Goal: Information Seeking & Learning: Learn about a topic

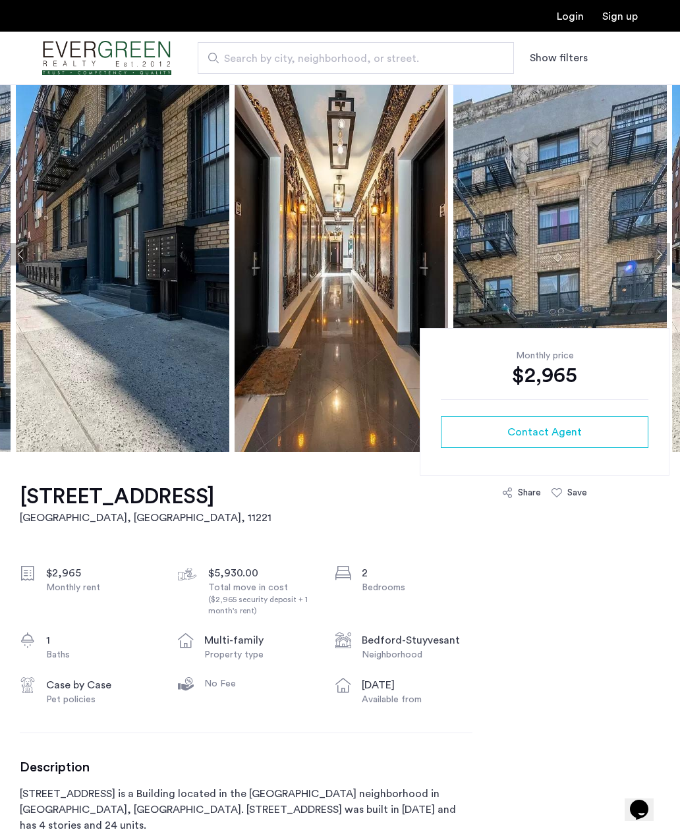
scroll to position [29, 0]
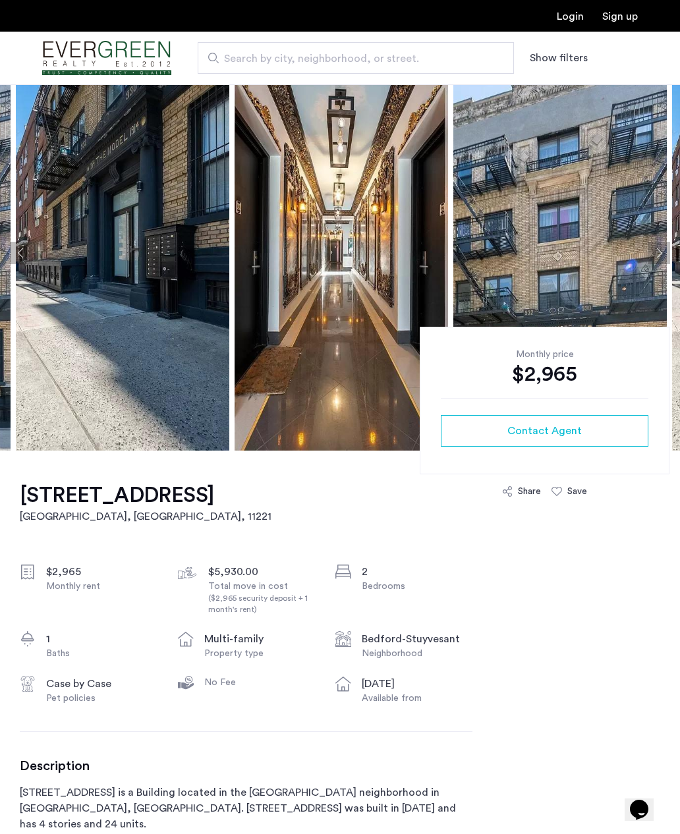
click at [26, 253] on button "Previous apartment" at bounding box center [21, 253] width 22 height 22
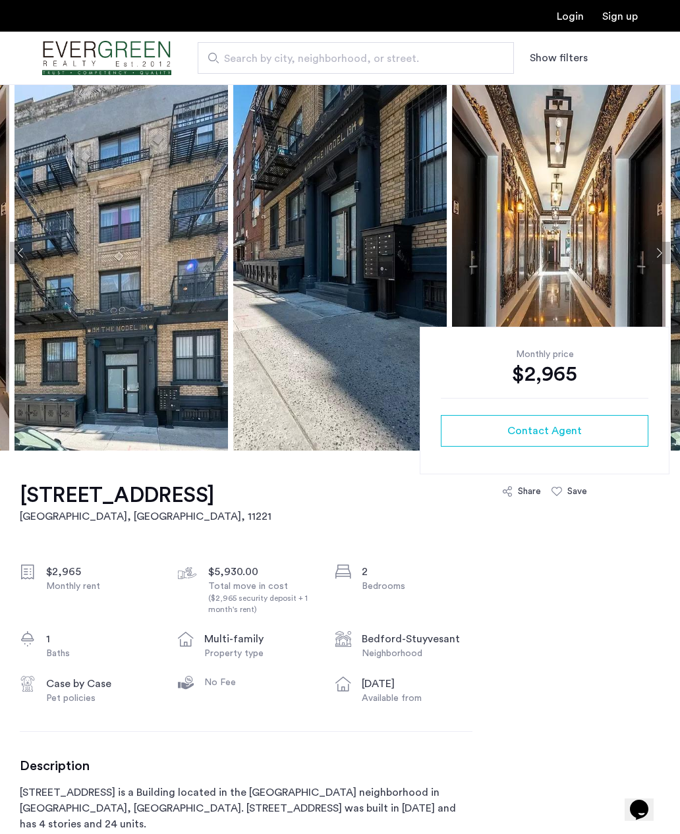
click at [29, 260] on button "Previous apartment" at bounding box center [21, 253] width 22 height 22
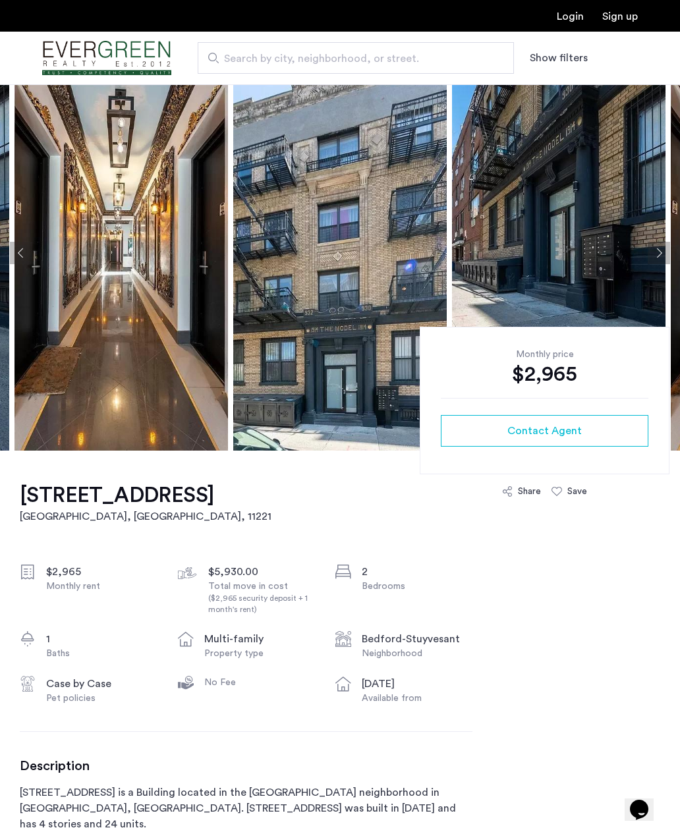
click at [25, 254] on button "Previous apartment" at bounding box center [21, 253] width 22 height 22
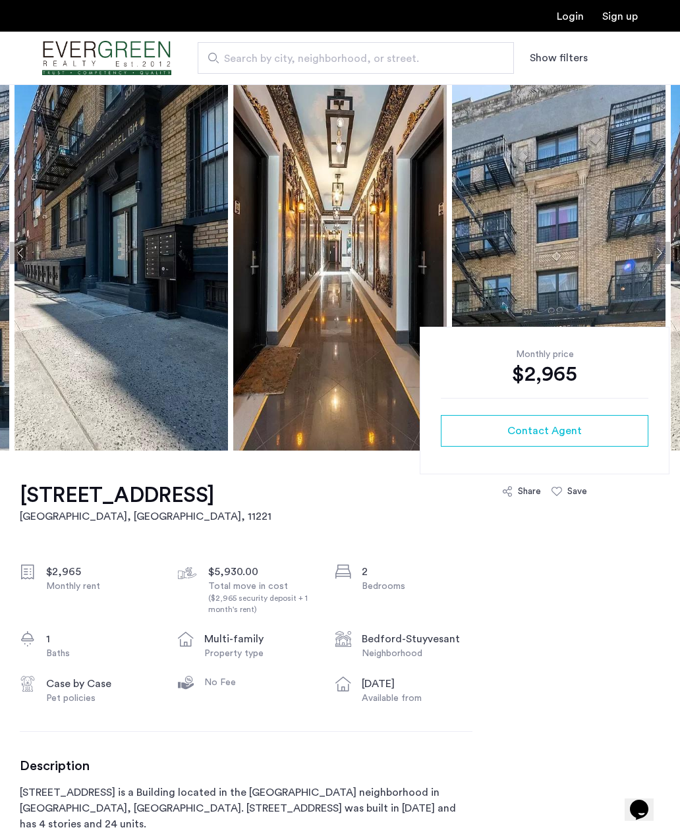
click at [30, 261] on button "Previous apartment" at bounding box center [21, 253] width 22 height 22
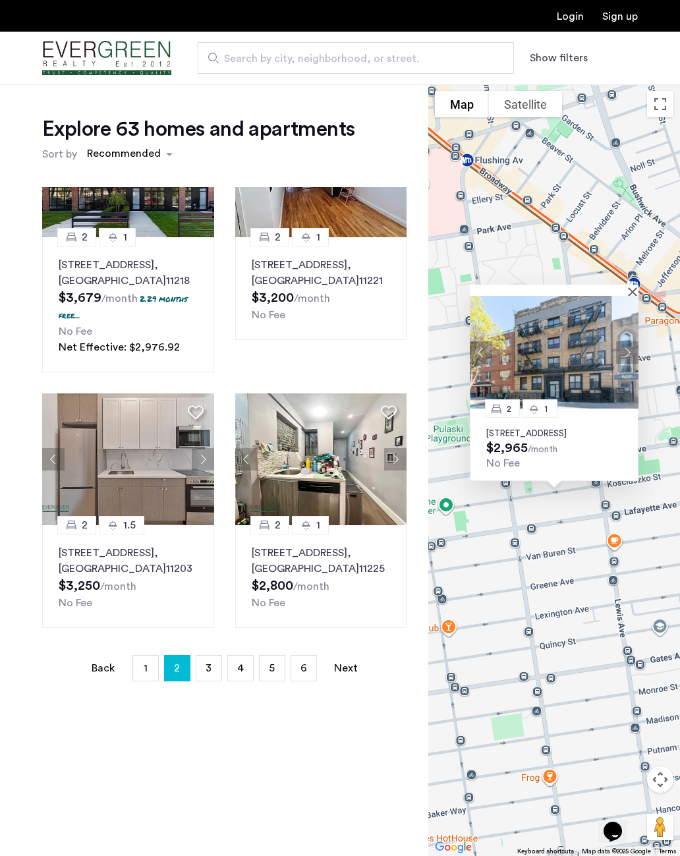
scroll to position [874, 0]
click at [84, 545] on p "833 Maple Street, Unit 6A, Brooklyn , NY 11203" at bounding box center [128, 561] width 139 height 32
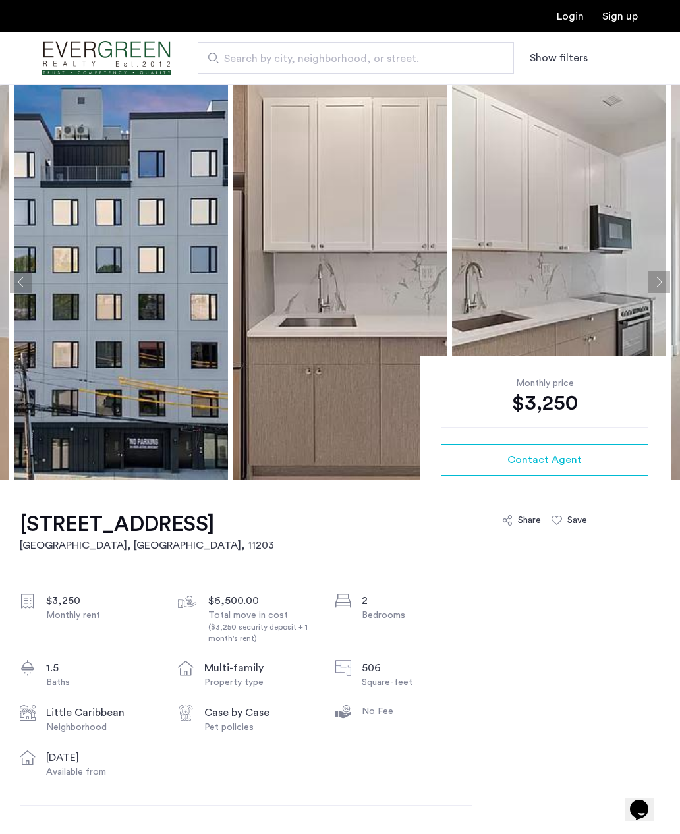
click at [657, 272] on button "Next apartment" at bounding box center [659, 282] width 22 height 22
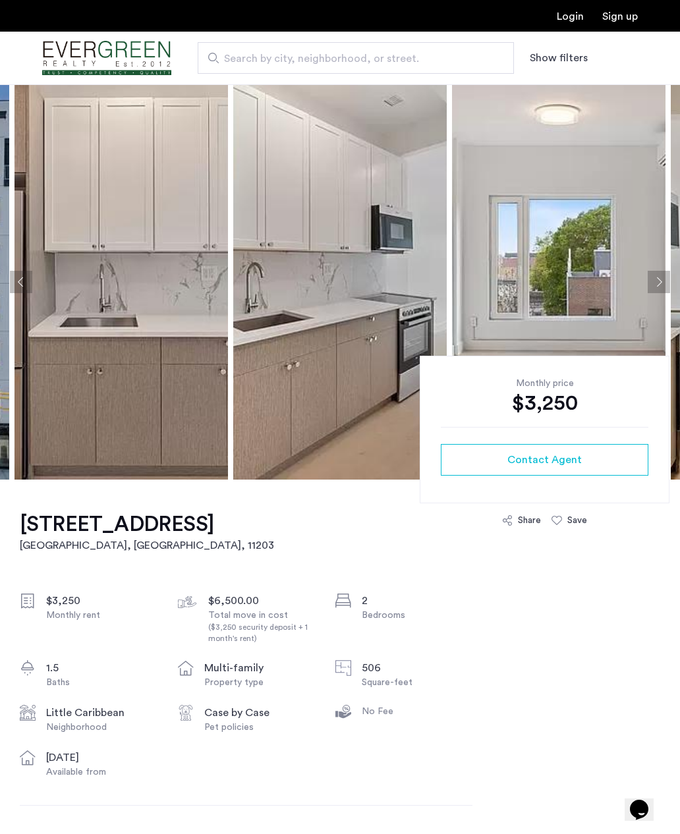
click at [652, 271] on button "Next apartment" at bounding box center [659, 282] width 22 height 22
click at [654, 269] on img at bounding box center [558, 281] width 213 height 395
